Goal: Task Accomplishment & Management: Use online tool/utility

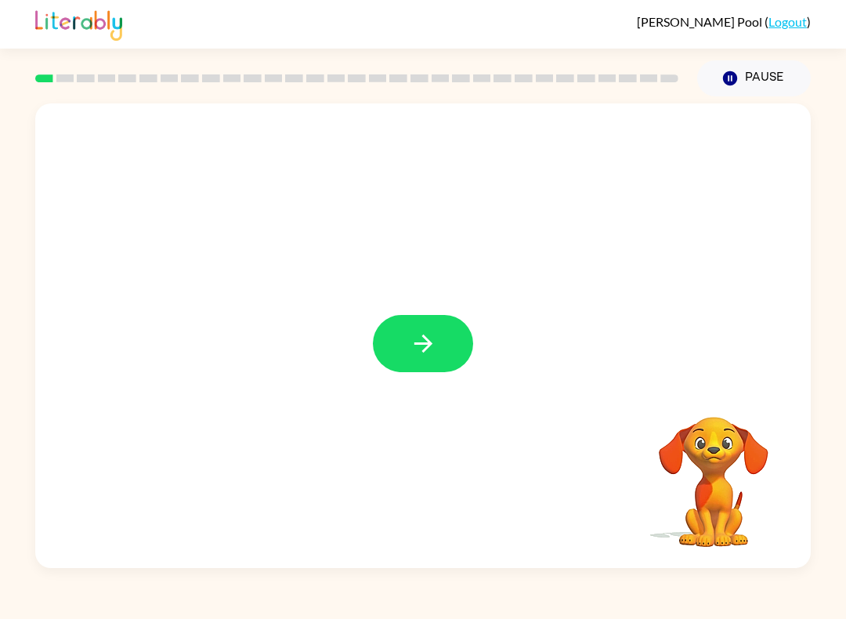
click at [426, 350] on icon "button" at bounding box center [423, 344] width 18 height 18
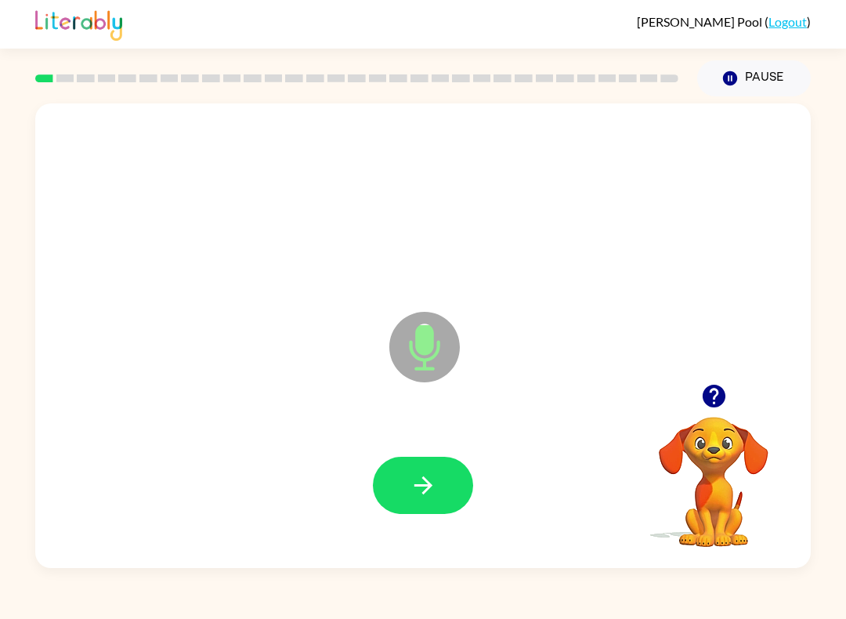
click at [436, 473] on icon "button" at bounding box center [423, 485] width 27 height 27
click at [437, 477] on button "button" at bounding box center [423, 485] width 100 height 57
click at [437, 487] on button "button" at bounding box center [423, 485] width 100 height 57
click at [430, 491] on icon "button" at bounding box center [423, 485] width 27 height 27
click at [431, 492] on icon "button" at bounding box center [423, 485] width 27 height 27
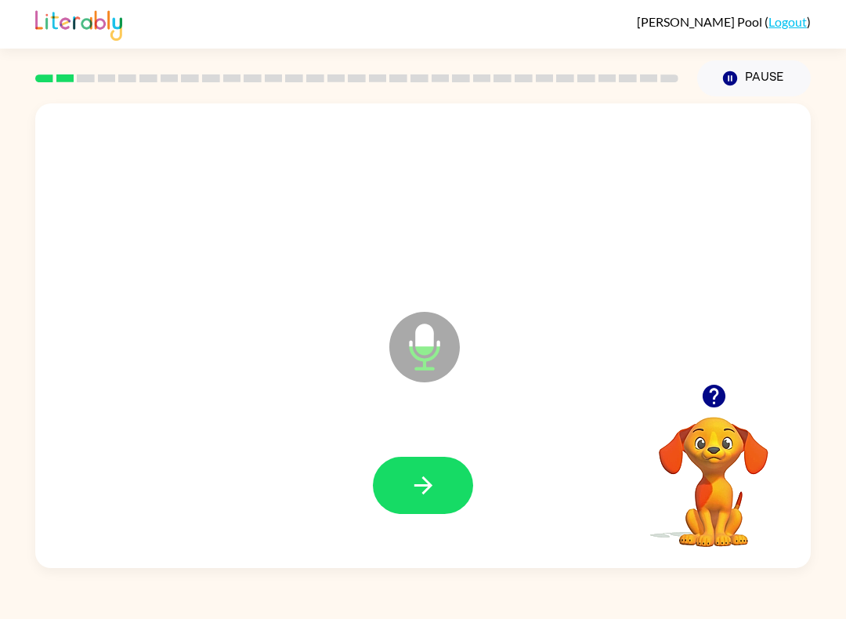
click at [424, 490] on icon "button" at bounding box center [423, 485] width 27 height 27
click at [422, 486] on icon "button" at bounding box center [423, 485] width 18 height 18
click at [431, 491] on icon "button" at bounding box center [423, 485] width 27 height 27
click at [436, 494] on icon "button" at bounding box center [423, 485] width 27 height 27
click at [422, 480] on icon "button" at bounding box center [423, 485] width 27 height 27
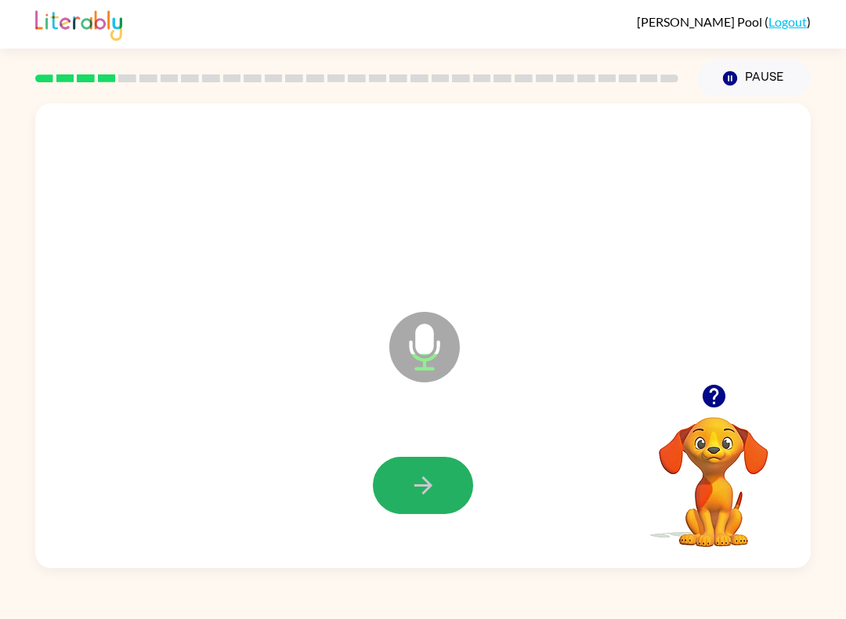
click at [430, 487] on icon "button" at bounding box center [423, 485] width 18 height 18
click at [438, 478] on button "button" at bounding box center [423, 485] width 100 height 57
click at [436, 487] on icon "button" at bounding box center [423, 485] width 27 height 27
click at [445, 480] on button "button" at bounding box center [423, 485] width 100 height 57
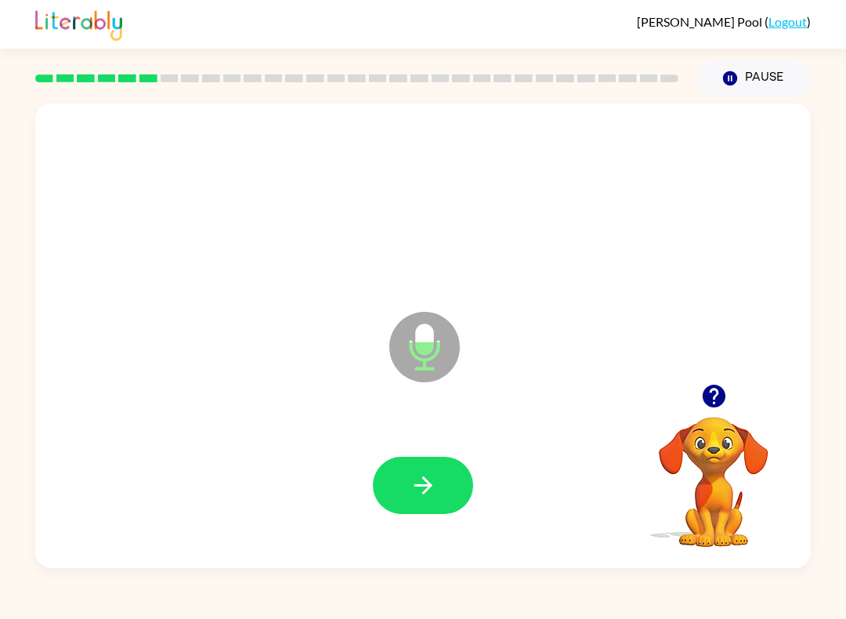
click at [431, 476] on icon "button" at bounding box center [423, 485] width 27 height 27
click at [426, 500] on button "button" at bounding box center [423, 485] width 100 height 57
click at [429, 496] on icon "button" at bounding box center [423, 485] width 27 height 27
click at [431, 498] on icon "button" at bounding box center [423, 485] width 27 height 27
click at [439, 488] on button "button" at bounding box center [423, 485] width 100 height 57
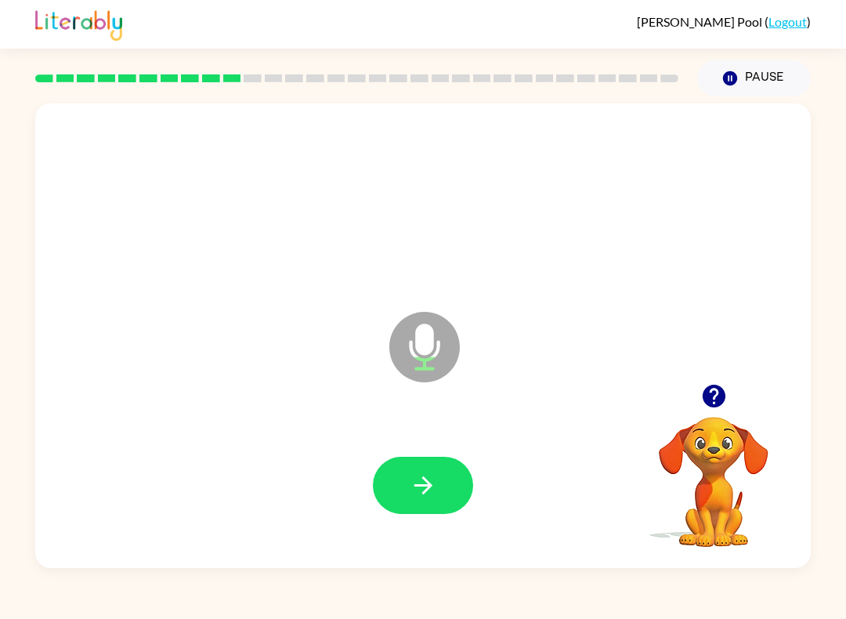
click at [432, 495] on icon "button" at bounding box center [423, 485] width 27 height 27
click at [432, 464] on button "button" at bounding box center [423, 485] width 100 height 57
click at [416, 497] on icon "button" at bounding box center [423, 485] width 27 height 27
click at [434, 482] on icon "button" at bounding box center [423, 485] width 27 height 27
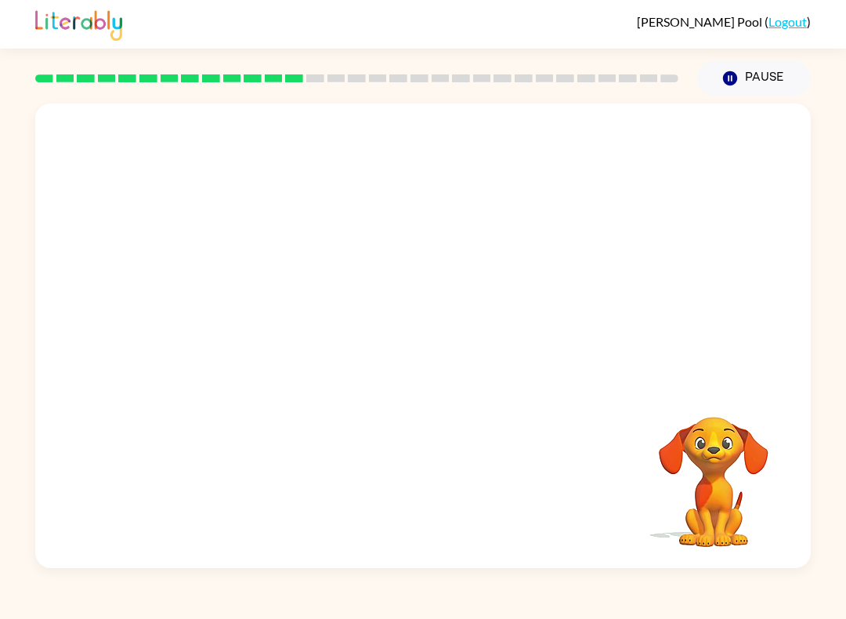
click at [742, 82] on button "Pause Pause" at bounding box center [754, 78] width 114 height 36
